Goal: Transaction & Acquisition: Book appointment/travel/reservation

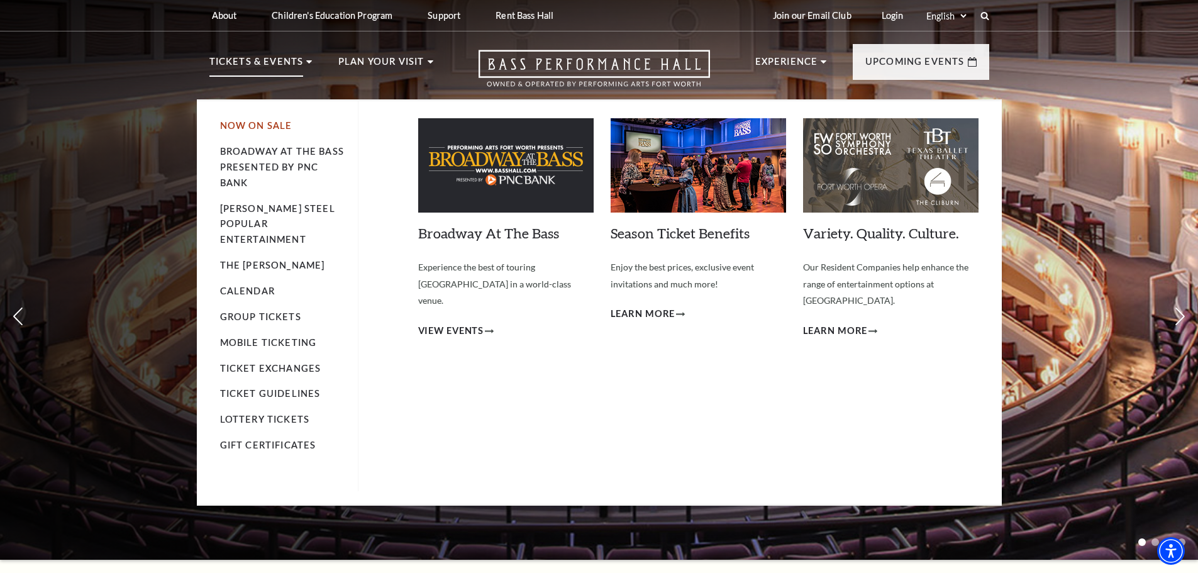
click at [248, 128] on link "Now On Sale" at bounding box center [256, 125] width 72 height 11
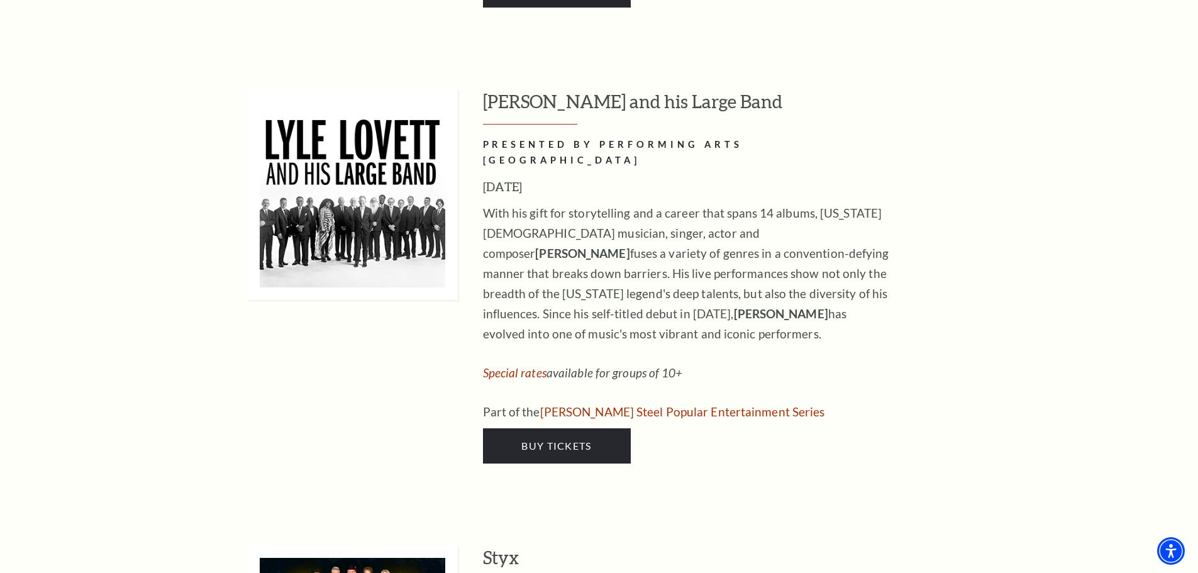
scroll to position [1194, 0]
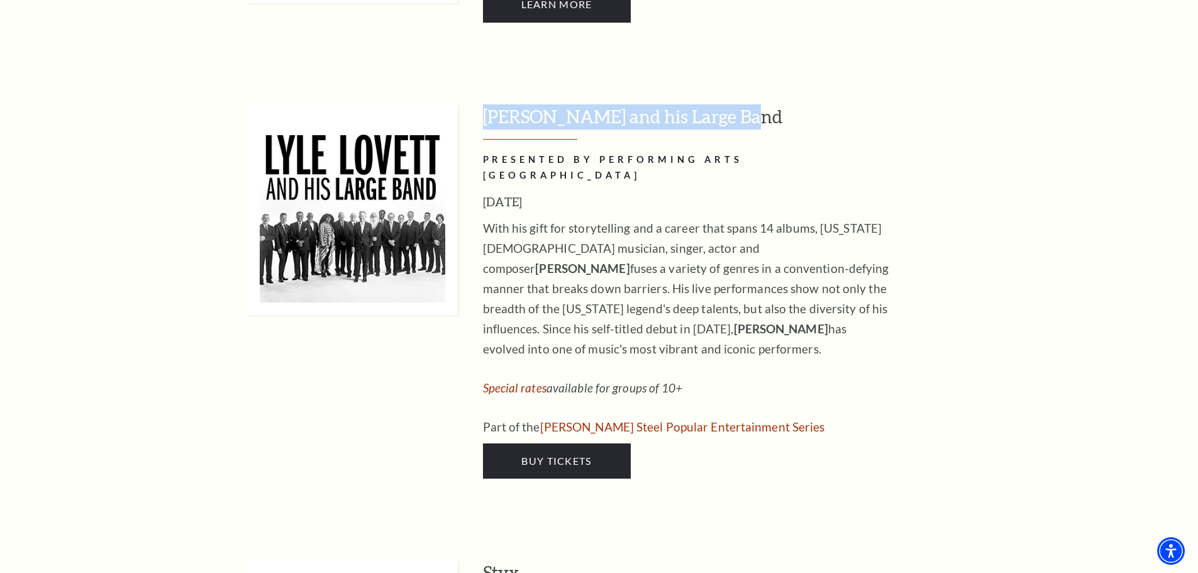
drag, startPoint x: 729, startPoint y: 99, endPoint x: 482, endPoint y: 95, distance: 246.5
click at [483, 104] on h3 "[PERSON_NAME] and his Large Band" at bounding box center [736, 122] width 506 height 36
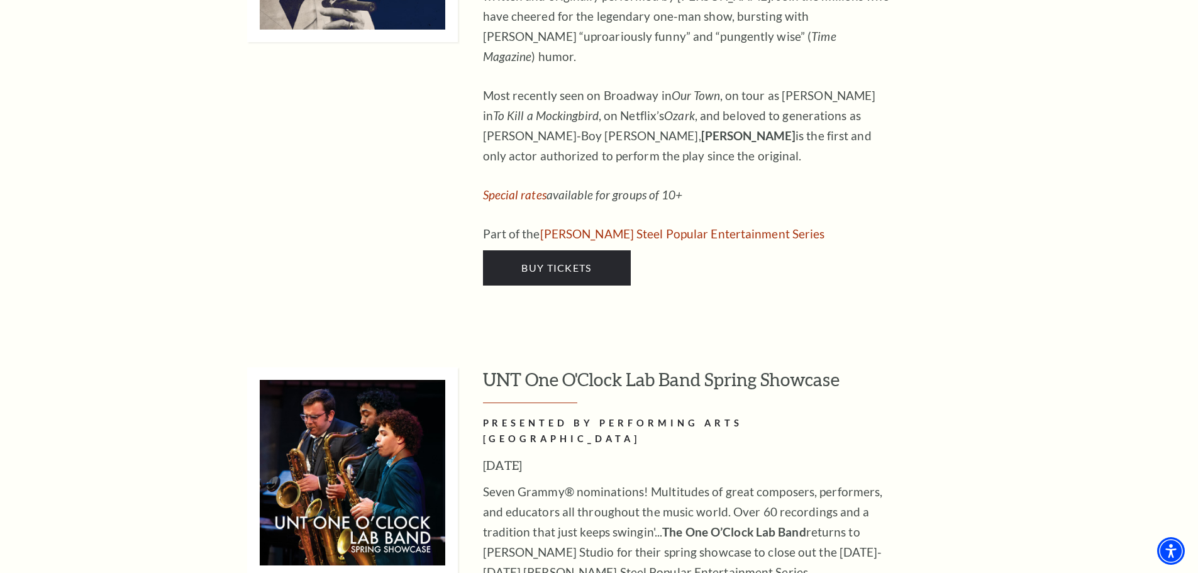
scroll to position [5406, 0]
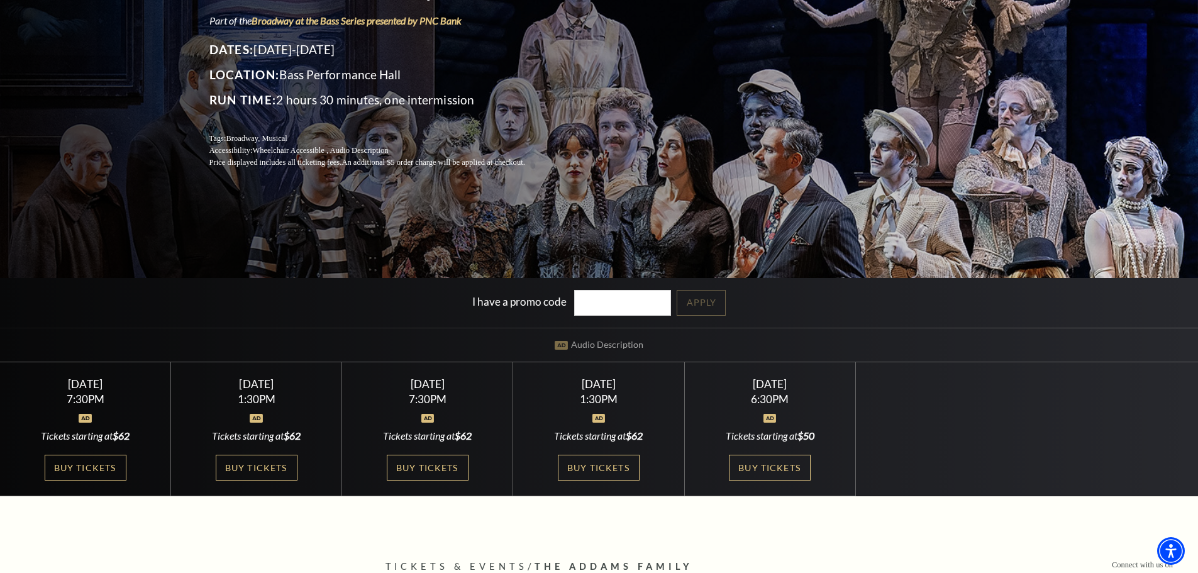
scroll to position [251, 0]
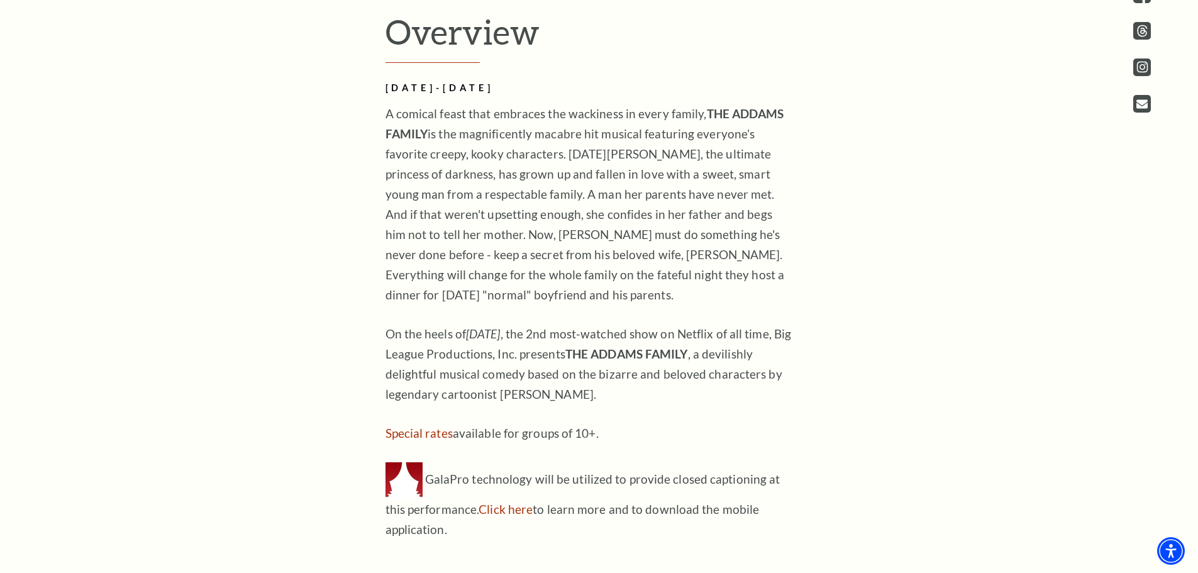
scroll to position [754, 0]
